Goal: Task Accomplishment & Management: Use online tool/utility

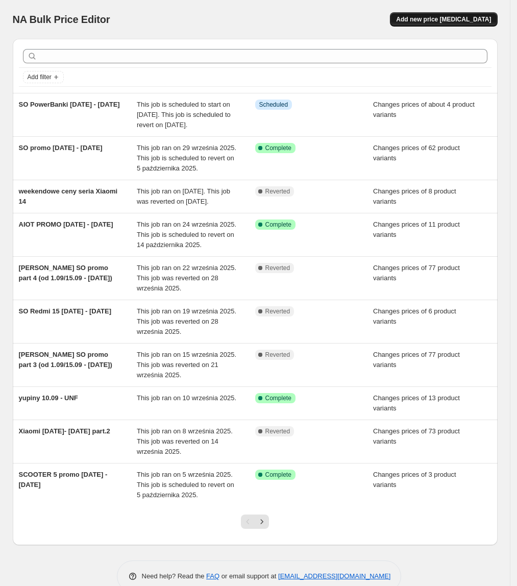
click at [425, 19] on span "Add new price [MEDICAL_DATA]" at bounding box center [443, 19] width 95 height 8
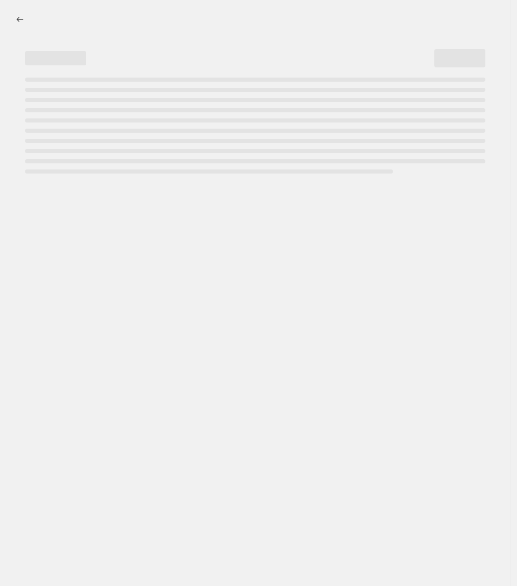
select select "percentage"
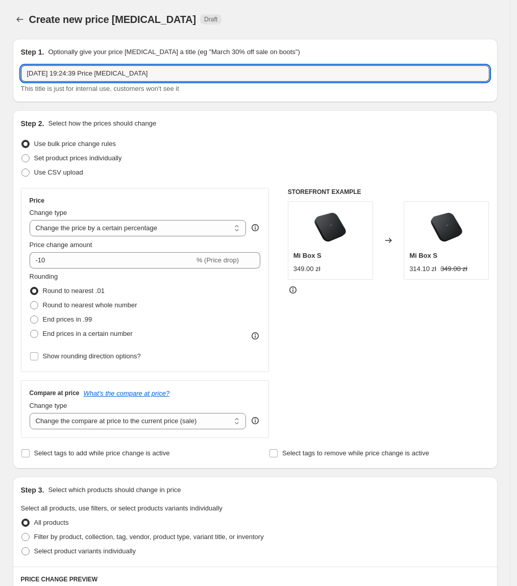
drag, startPoint x: 186, startPoint y: 74, endPoint x: 28, endPoint y: 83, distance: 159.1
click at [21, 78] on div "Step 1. Optionally give your price [MEDICAL_DATA] a title (eg "March 30% off sa…" at bounding box center [255, 70] width 485 height 63
click at [117, 76] on input "EKO niższe ceny od 1.10 -" at bounding box center [255, 73] width 469 height 16
type input "EKO niższe ceny od [DATE] - [DATE]"
drag, startPoint x: 85, startPoint y: 158, endPoint x: 84, endPoint y: 139, distance: 18.9
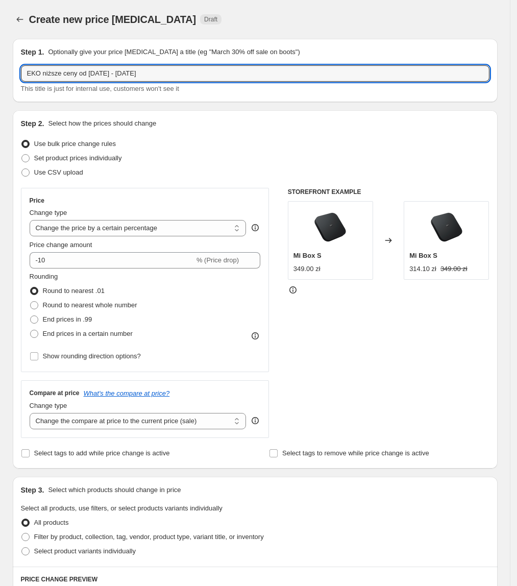
click at [86, 158] on span "Set product prices individually" at bounding box center [78, 158] width 88 height 8
click at [22, 155] on input "Set product prices individually" at bounding box center [21, 154] width 1 height 1
radio input "true"
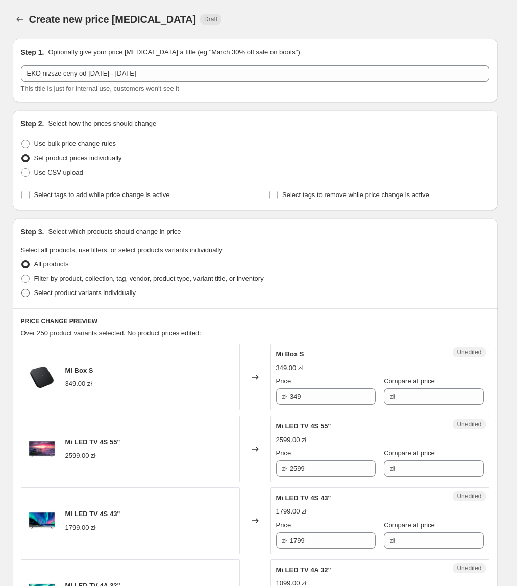
click at [72, 291] on span "Select product variants individually" at bounding box center [85, 293] width 102 height 8
click at [22, 290] on input "Select product variants individually" at bounding box center [21, 289] width 1 height 1
radio input "true"
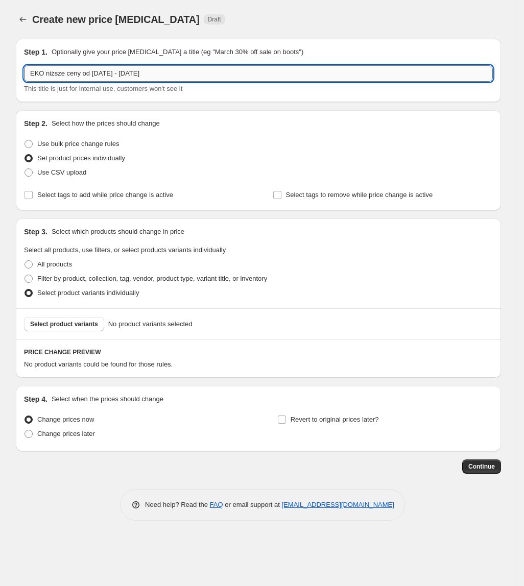
click at [80, 73] on input "EKO niższe ceny od [DATE] - [DATE]" at bounding box center [258, 73] width 469 height 16
type input "EKO niższe ceny p1. od [DATE] - [DATE]"
click at [82, 323] on span "Select product variants" at bounding box center [64, 324] width 68 height 8
